Goal: Information Seeking & Learning: Compare options

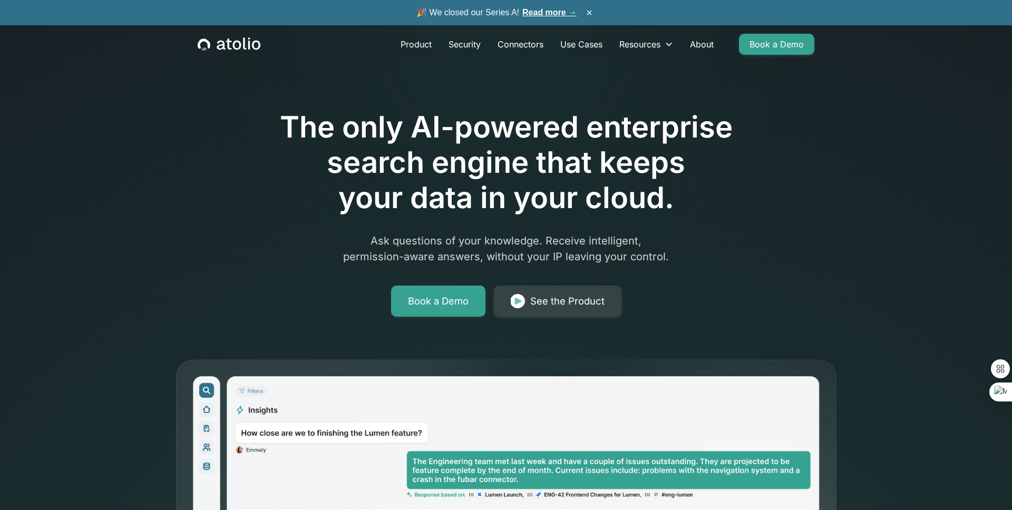
click at [589, 319] on div "The only AI-powered enterprise search engine that keeps your data in your cloud…" at bounding box center [506, 386] width 674 height 670
click at [578, 305] on div "See the Product" at bounding box center [567, 301] width 74 height 15
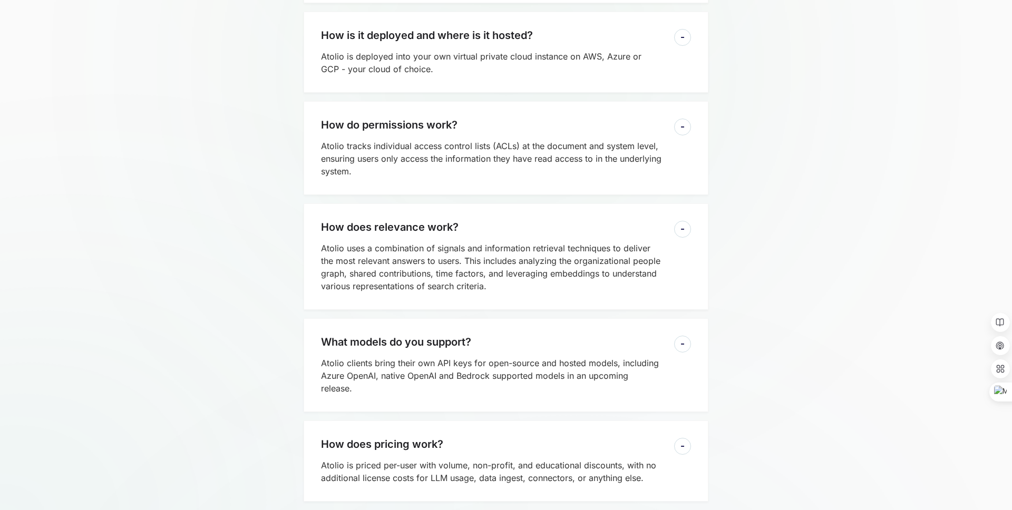
scroll to position [2422, 0]
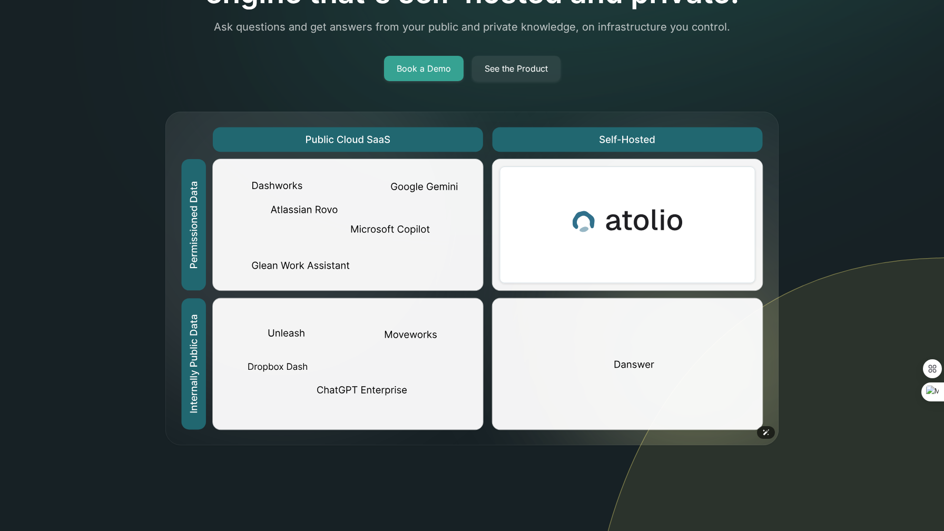
scroll to position [158, 0]
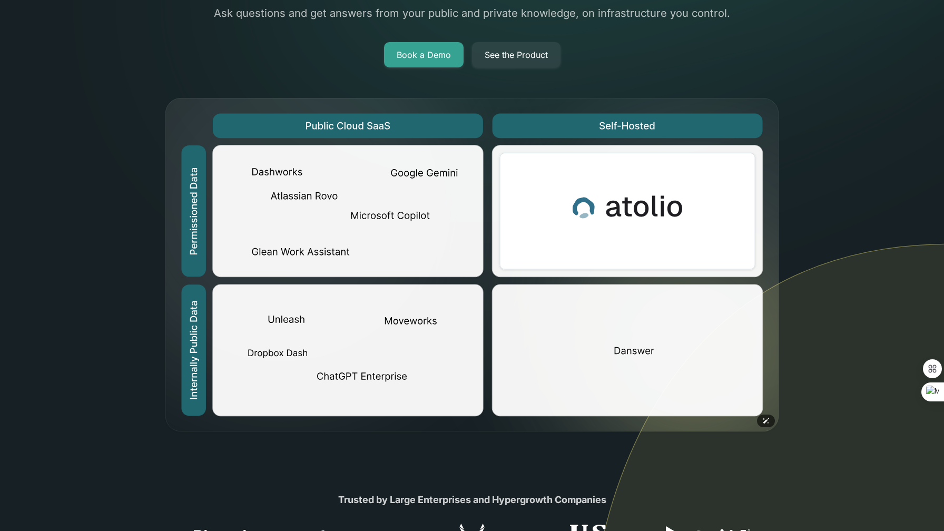
click at [395, 124] on img at bounding box center [472, 265] width 617 height 336
click at [638, 126] on img at bounding box center [472, 265] width 617 height 336
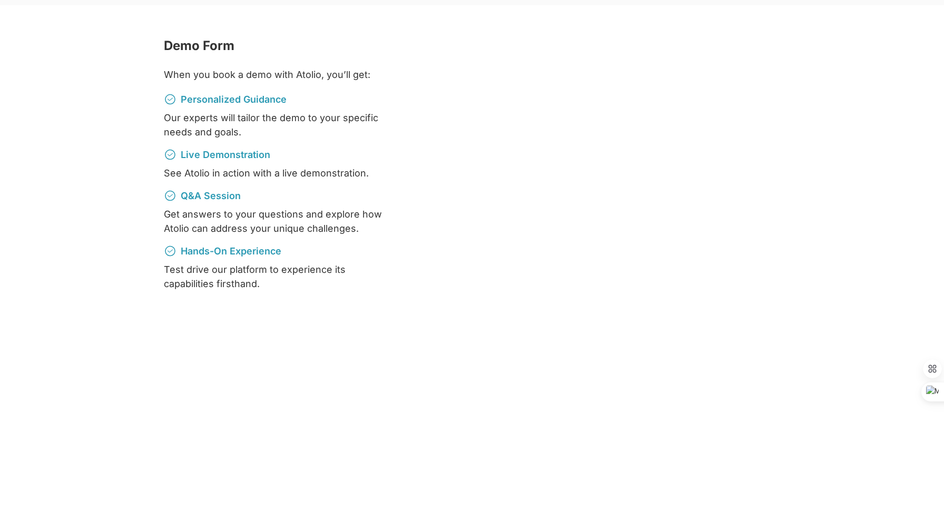
scroll to position [1057, 0]
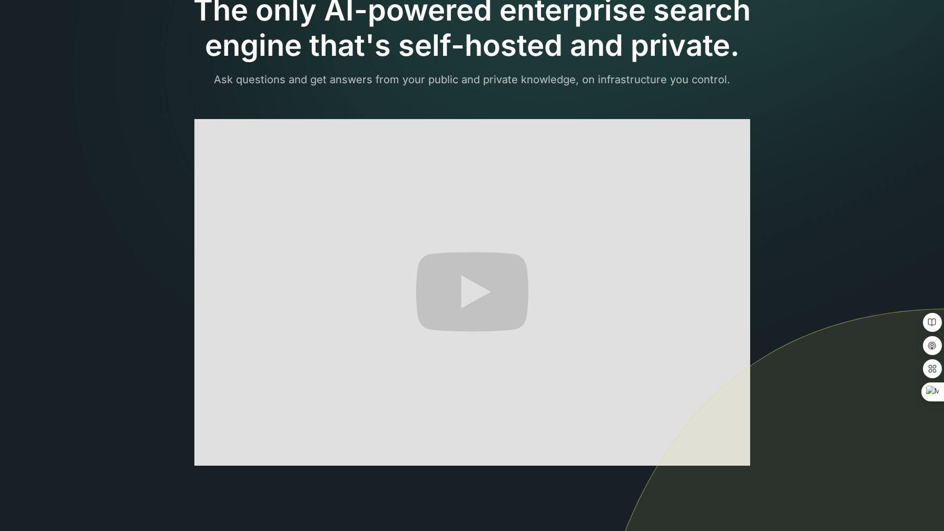
click at [622, 395] on img at bounding box center [764, 492] width 360 height 368
click at [658, 418] on img at bounding box center [764, 492] width 360 height 368
click at [676, 456] on img at bounding box center [764, 492] width 360 height 368
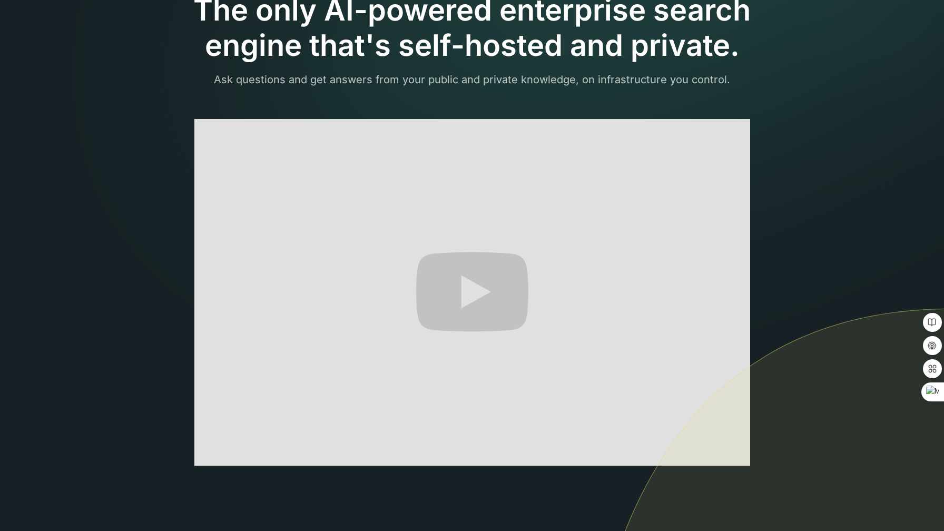
click at [607, 424] on img at bounding box center [764, 492] width 360 height 368
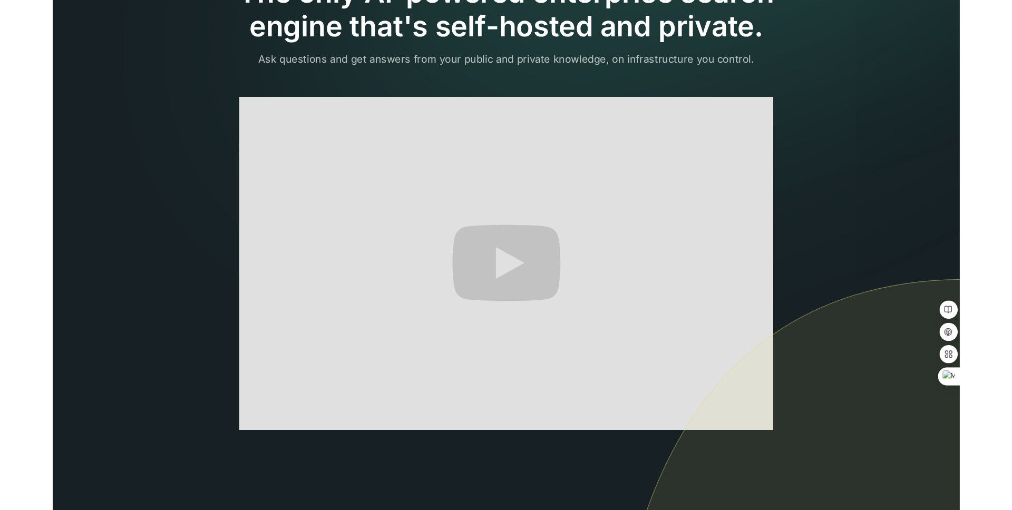
scroll to position [125, 0]
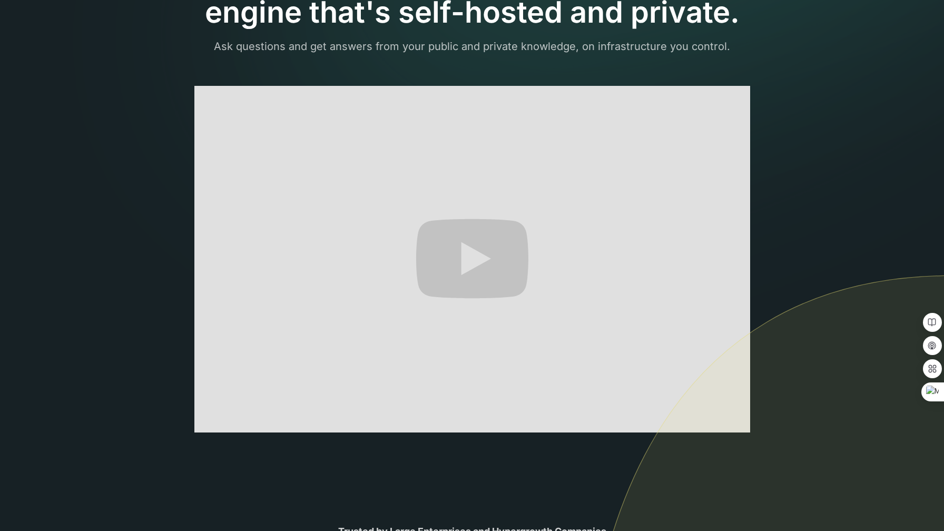
click at [608, 410] on img at bounding box center [764, 459] width 360 height 368
